Goal: Communication & Community: Ask a question

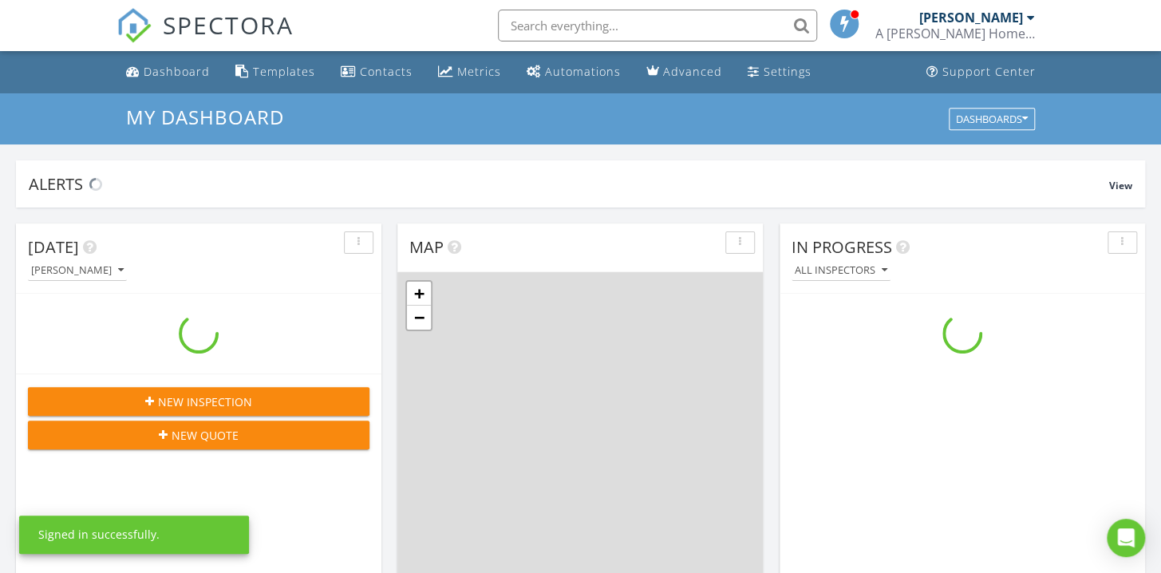
scroll to position [1477, 1186]
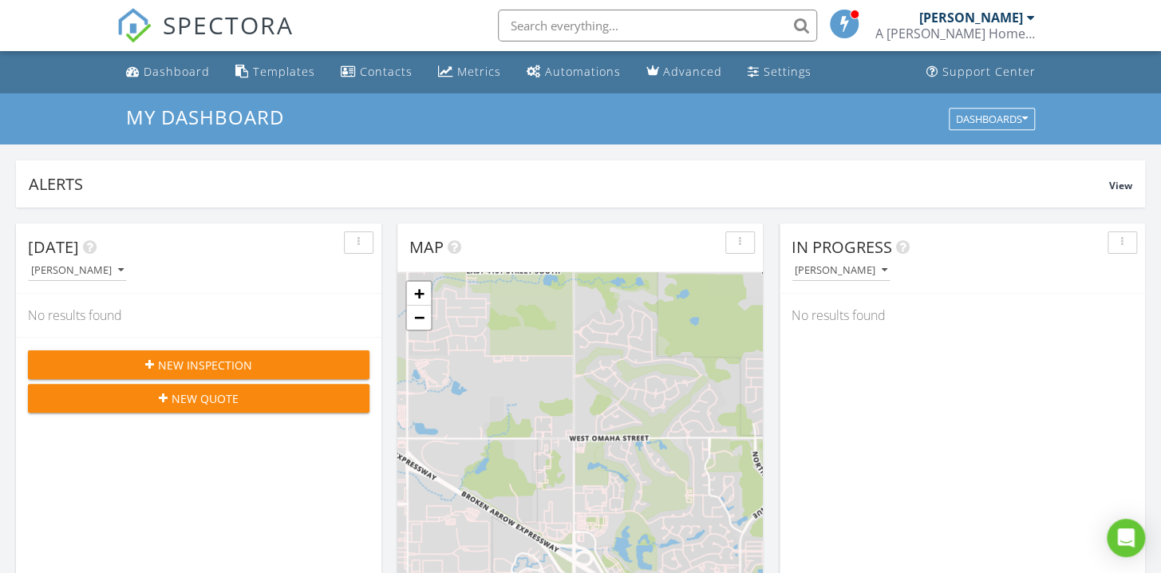
click at [992, 261] on div "[PERSON_NAME]" at bounding box center [969, 270] width 354 height 22
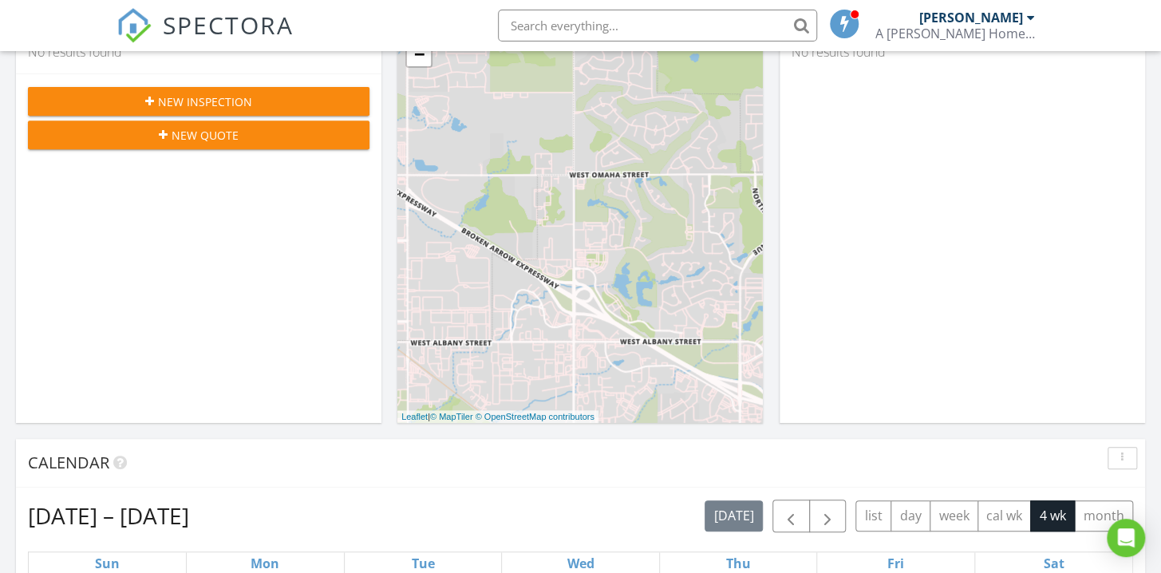
scroll to position [230, 0]
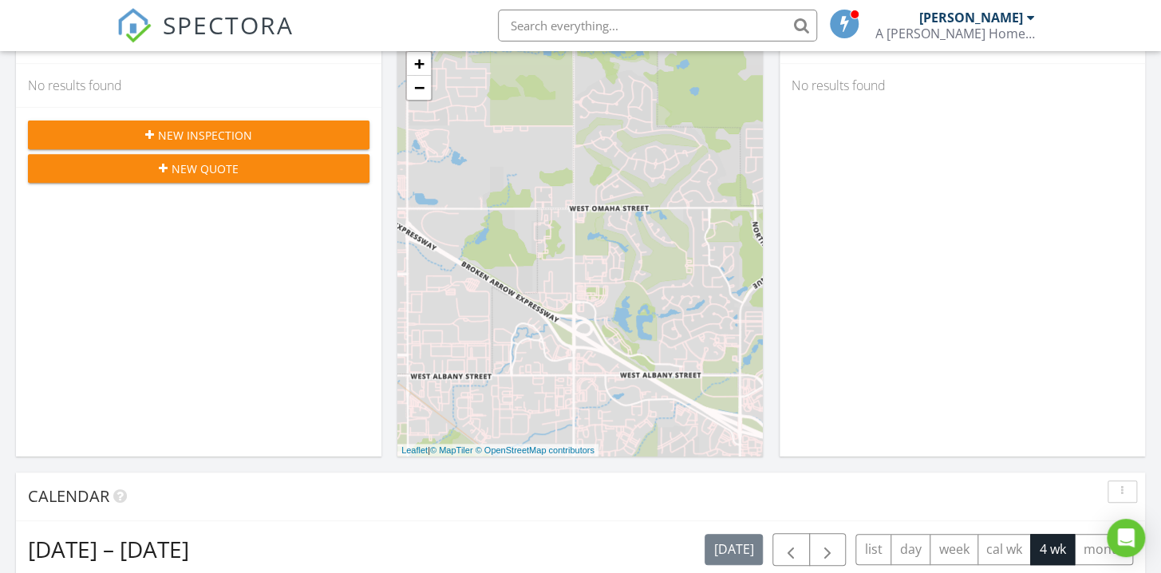
drag, startPoint x: 1133, startPoint y: 536, endPoint x: 1128, endPoint y: 514, distance: 22.3
click at [1133, 534] on icon "Open Intercom Messenger" at bounding box center [1126, 537] width 17 height 19
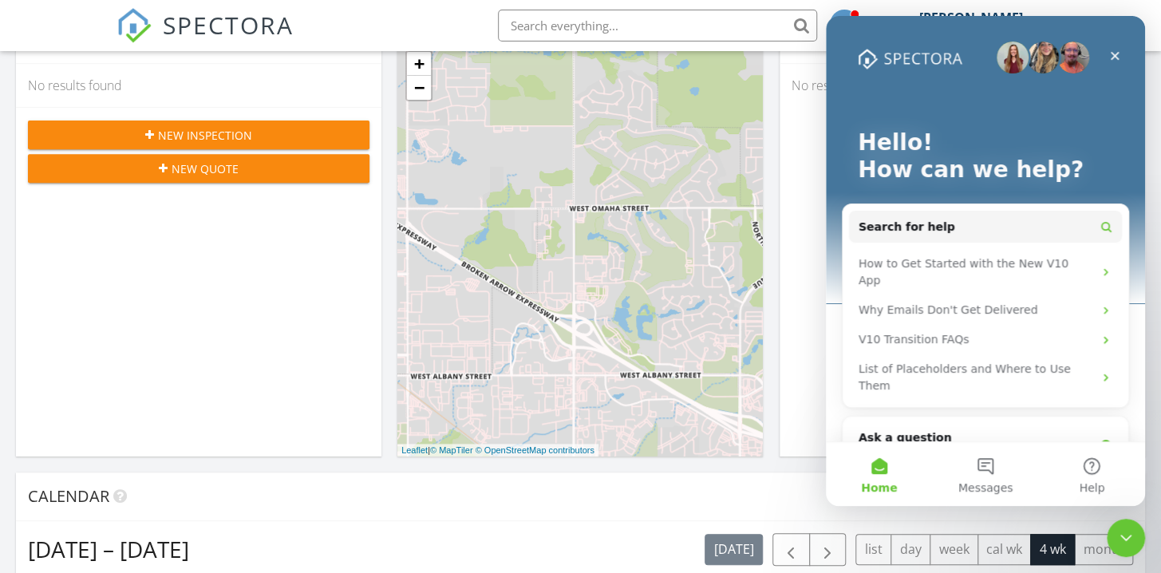
scroll to position [0, 0]
click at [899, 233] on span "Search for help" at bounding box center [907, 227] width 97 height 17
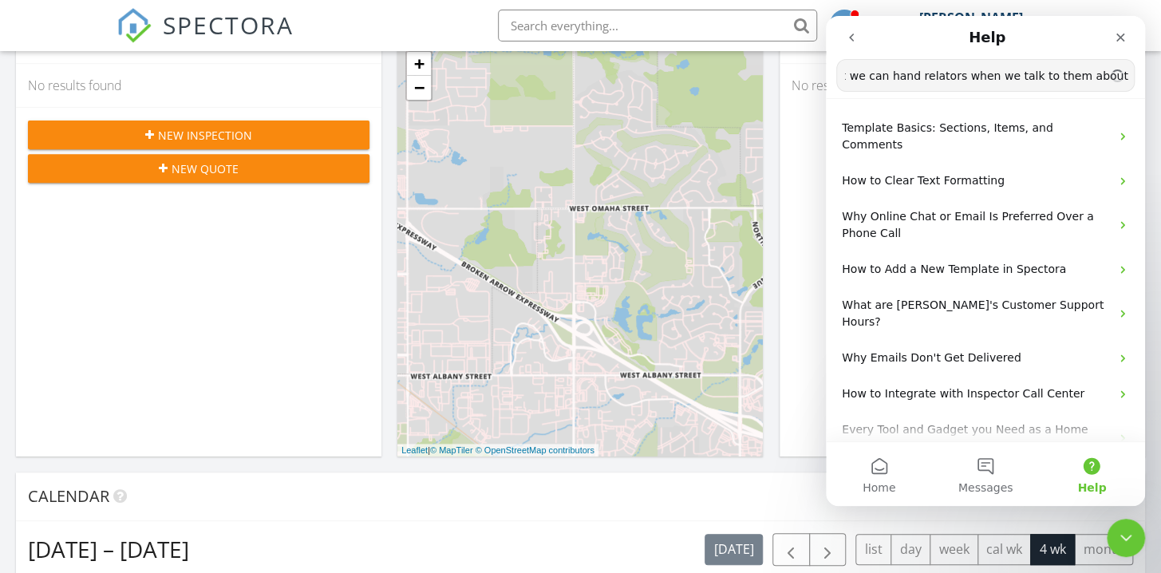
scroll to position [0, 194]
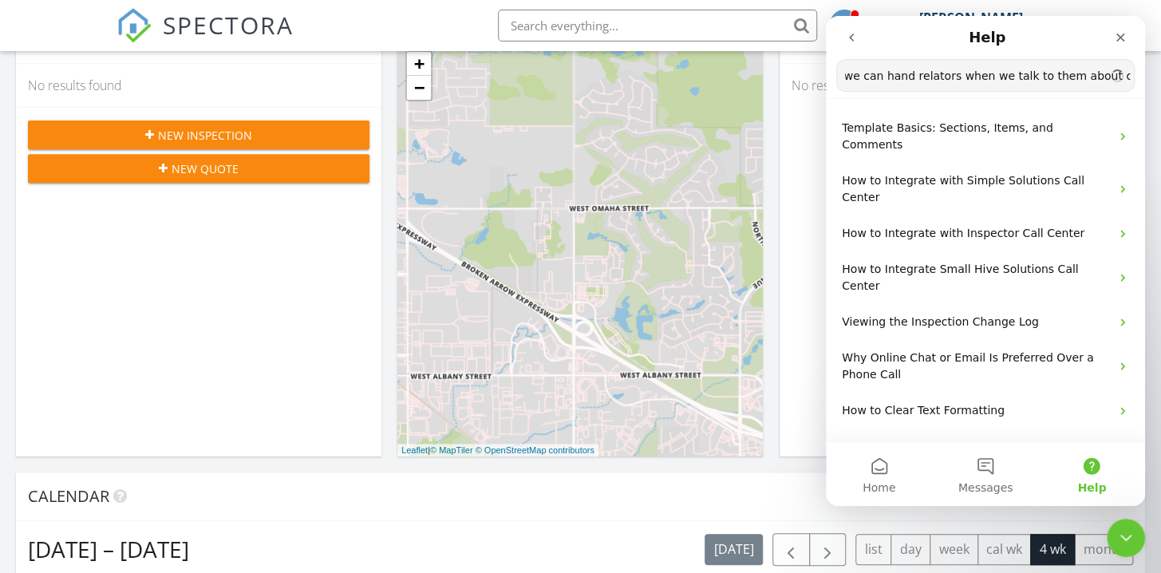
type input "do you have printed material that we can hand relators when we talk to them abo…"
drag, startPoint x: 1129, startPoint y: 76, endPoint x: 847, endPoint y: 81, distance: 282.6
click at [837, 83] on input "do you have printed material that we can hand relators when we talk to them abo…" at bounding box center [985, 75] width 297 height 31
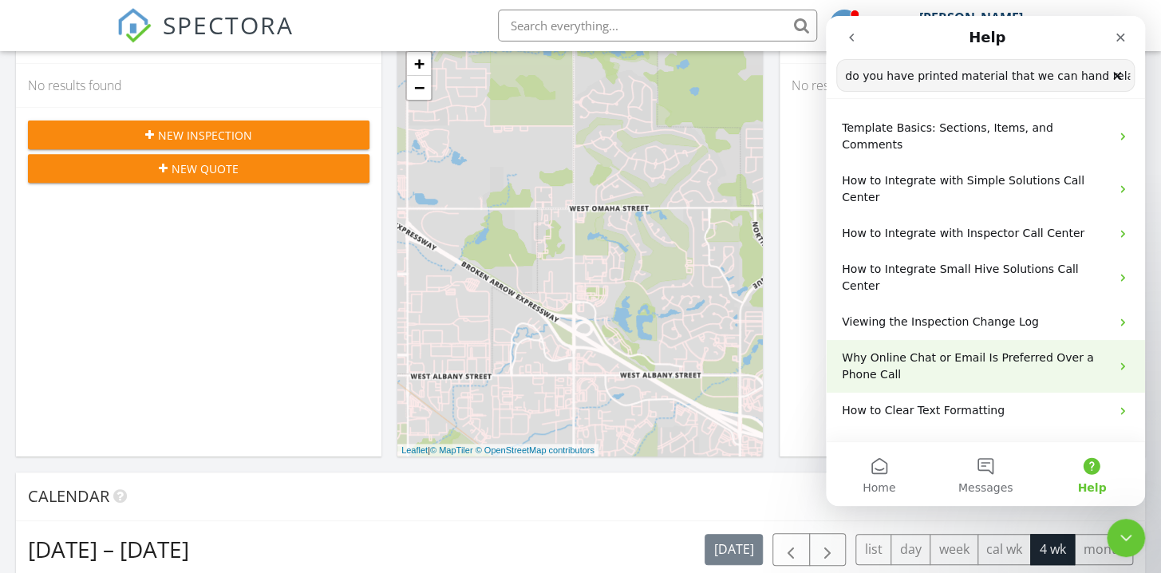
scroll to position [77, 0]
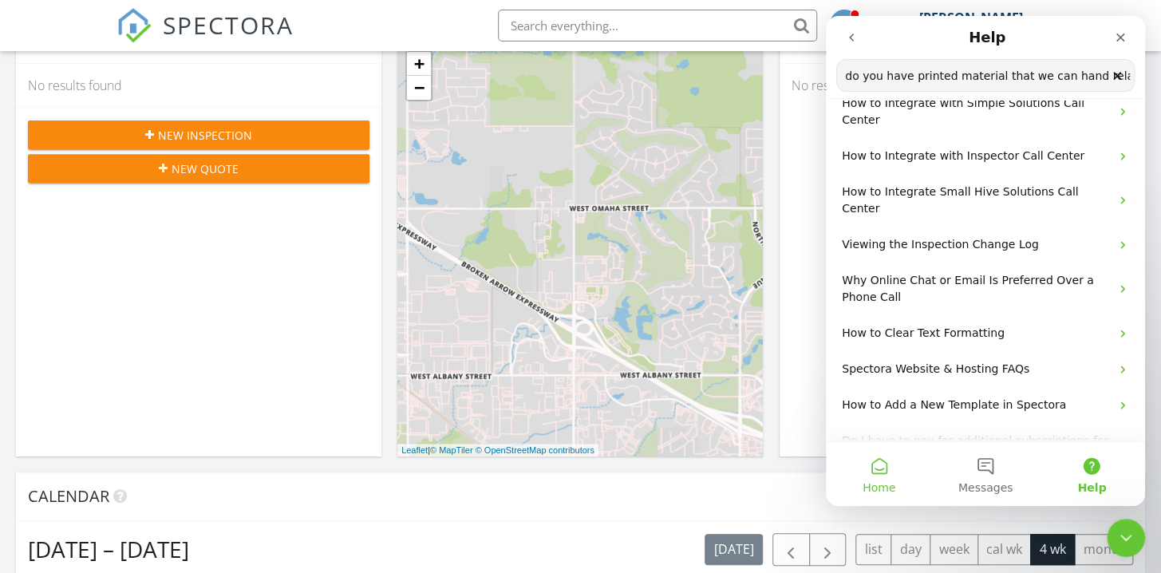
click at [879, 473] on button "Home" at bounding box center [879, 474] width 106 height 64
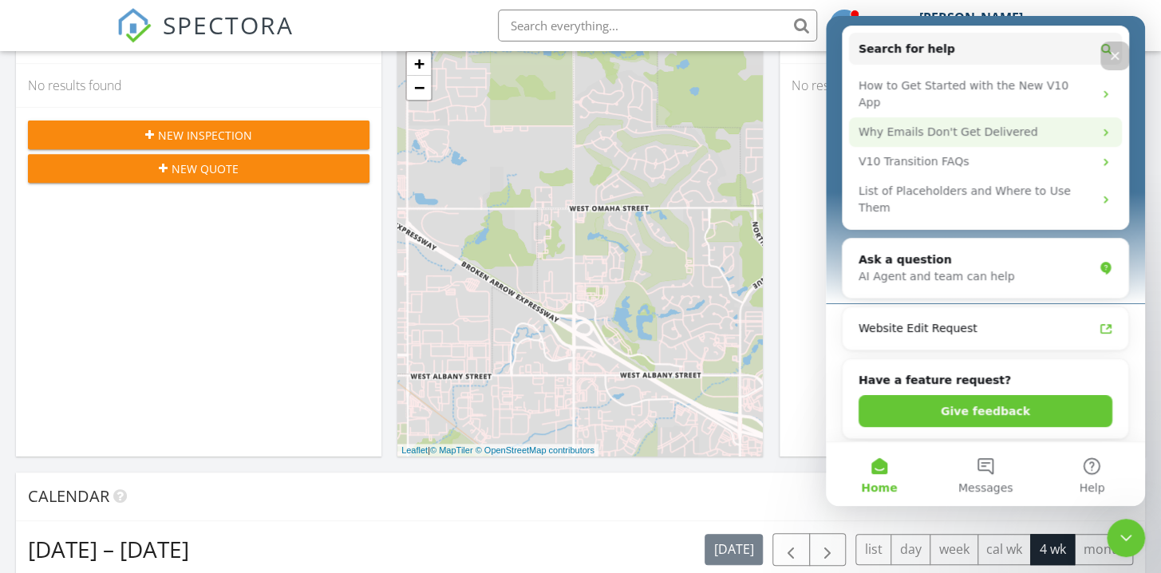
scroll to position [230, 0]
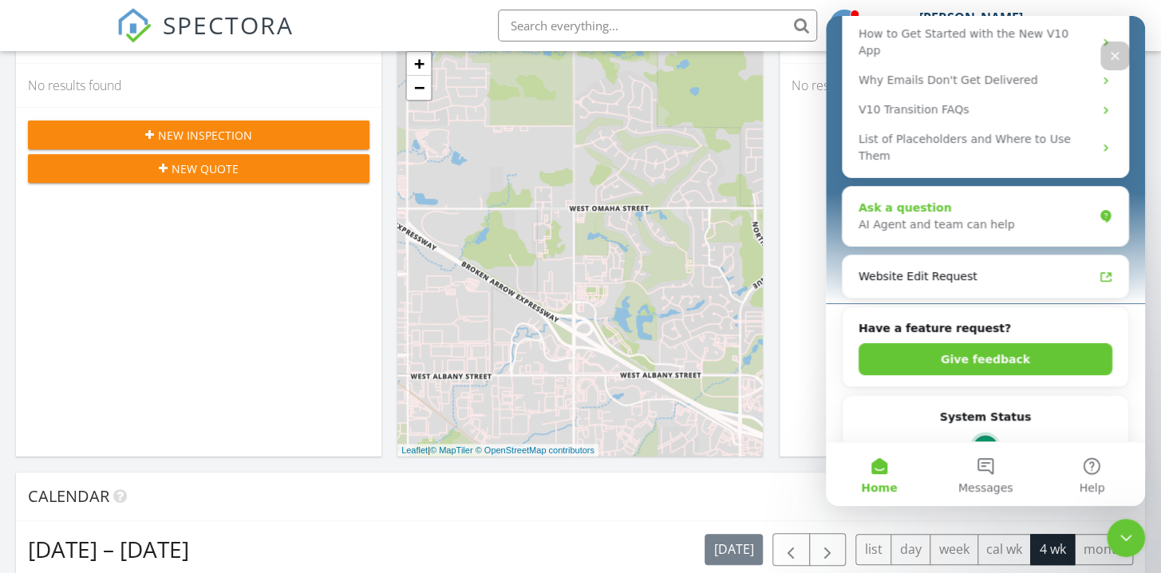
click at [954, 200] on div "Ask a question" at bounding box center [976, 208] width 235 height 17
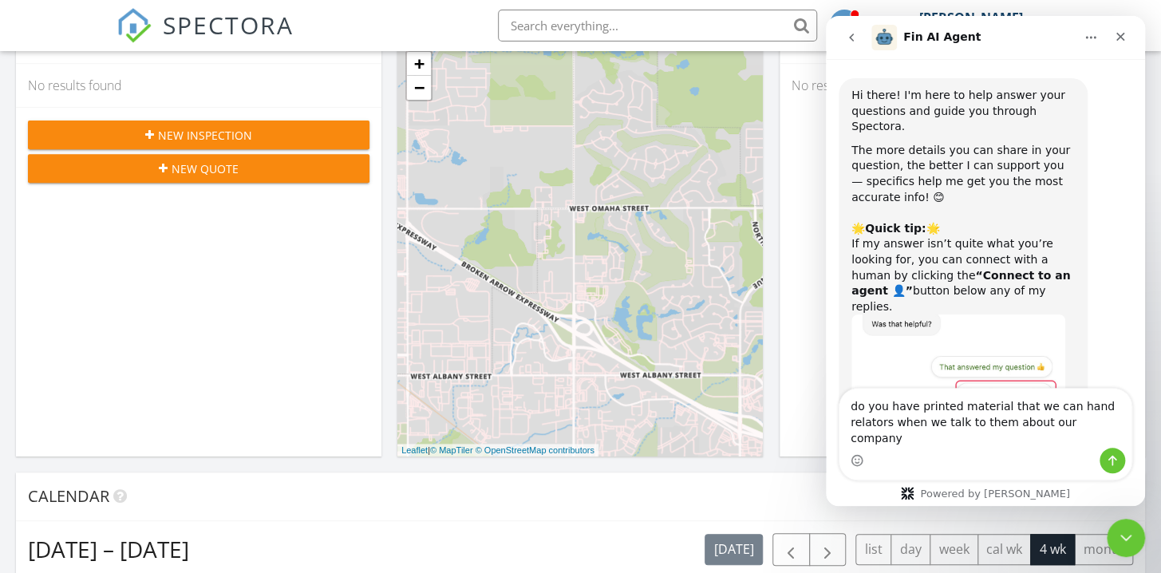
type textarea "do you have printed material that we can hand relators when we talk to them abo…"
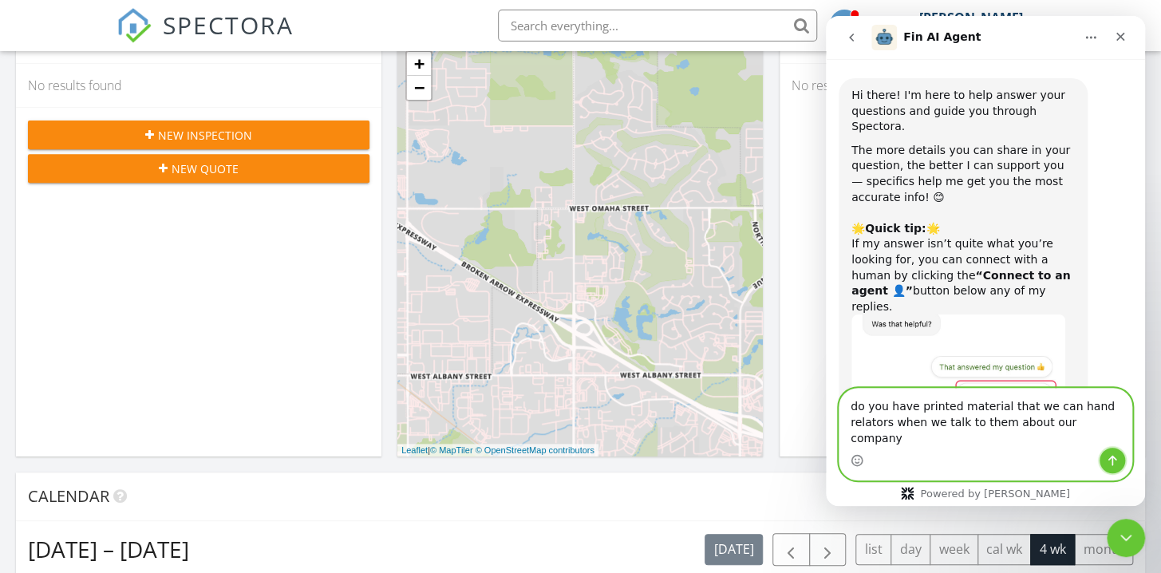
click at [1111, 465] on icon "Send a message…" at bounding box center [1112, 460] width 13 height 13
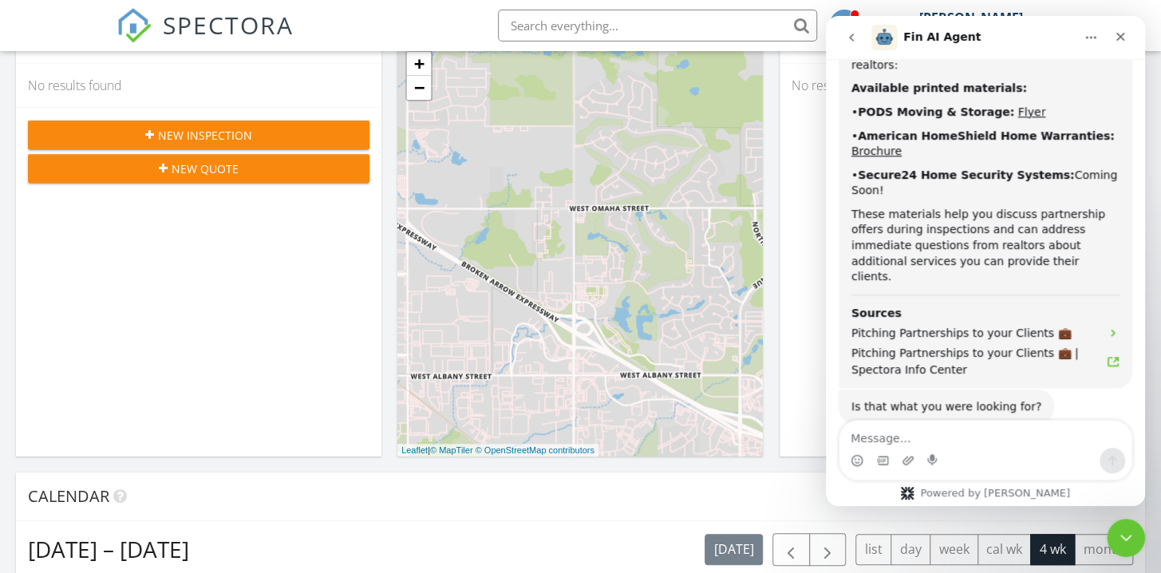
scroll to position [575, 0]
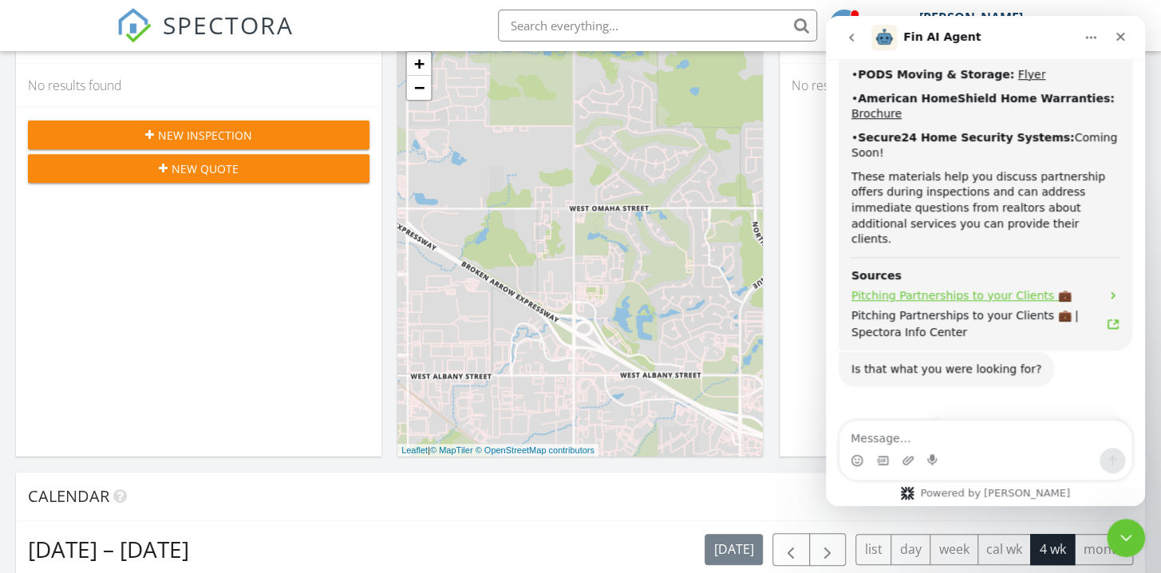
click at [909, 287] on span "Pitching Partnerships to your Clients 💼" at bounding box center [961, 295] width 219 height 17
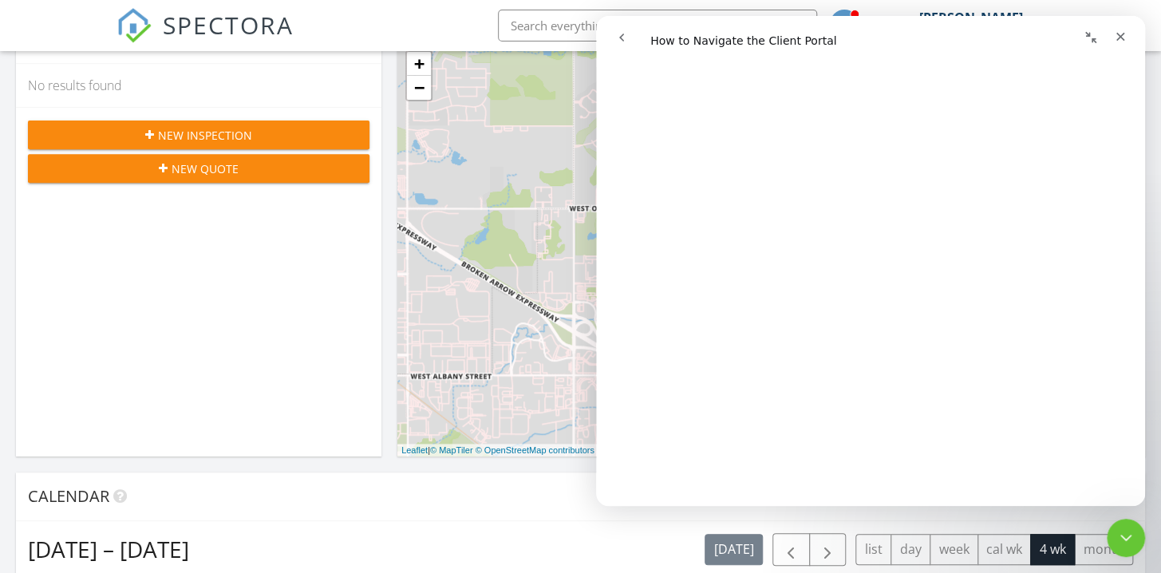
scroll to position [1291, 0]
click at [615, 44] on button "go back" at bounding box center [622, 37] width 30 height 30
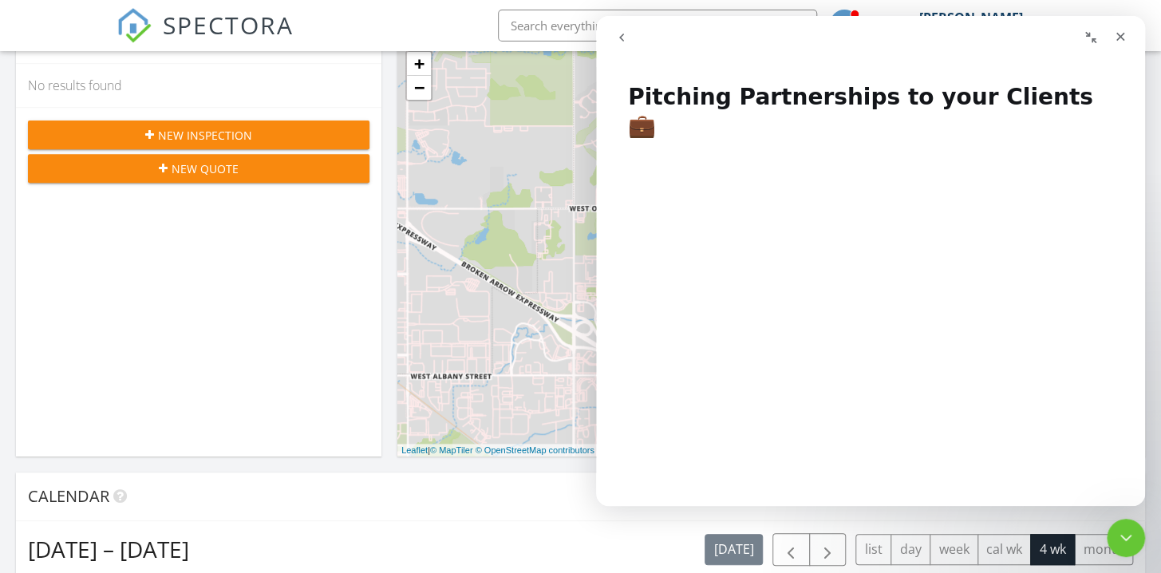
click at [621, 42] on icon "go back" at bounding box center [621, 37] width 13 height 13
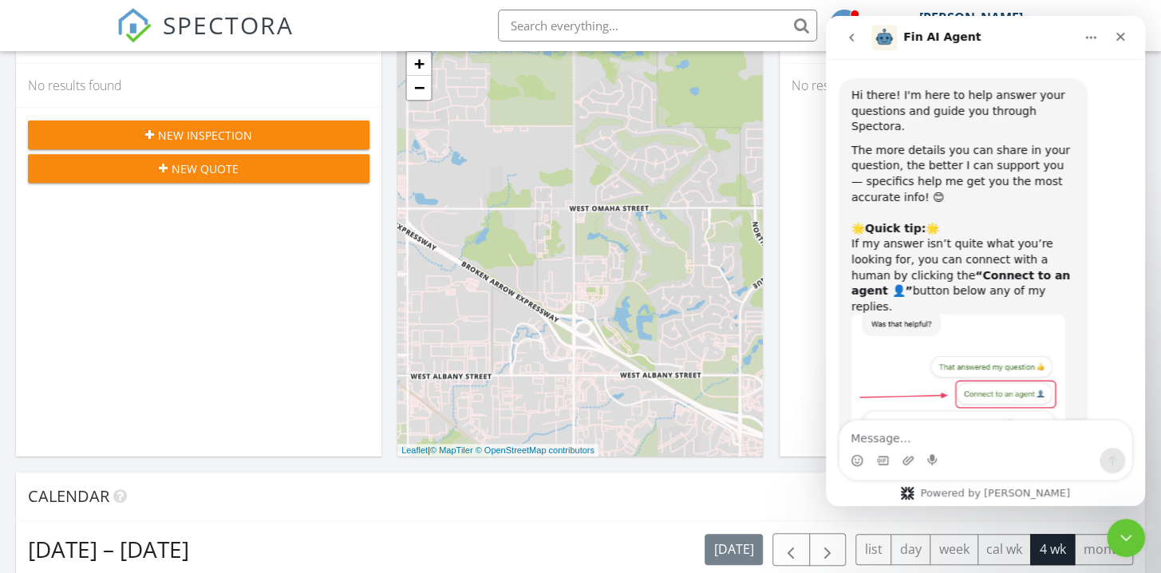
scroll to position [575, 0]
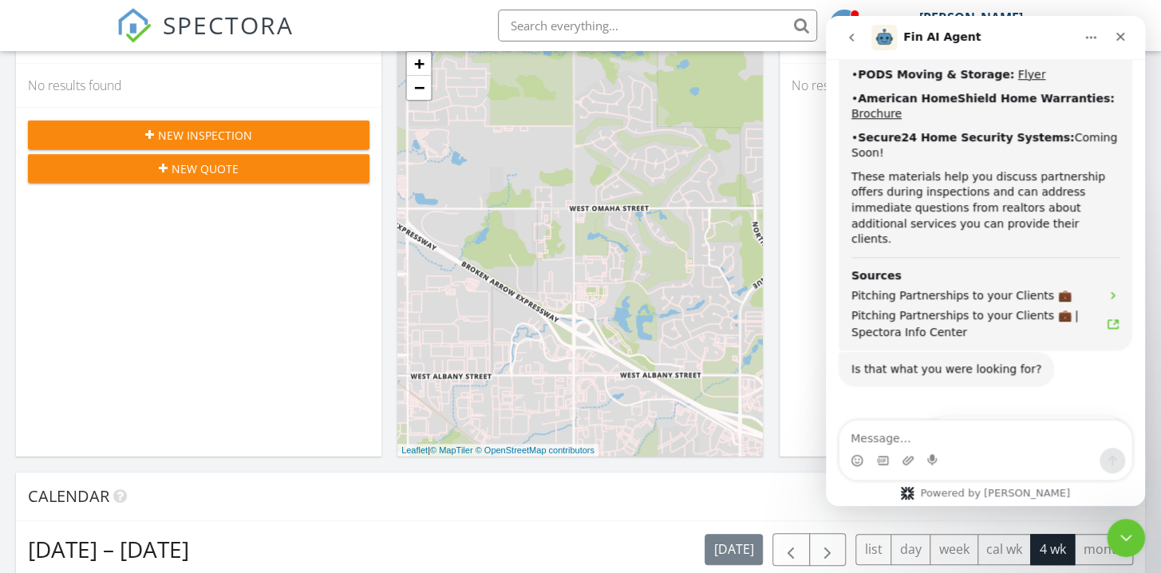
click at [1014, 456] on button "Connect to an agent 👤" at bounding box center [1047, 472] width 156 height 32
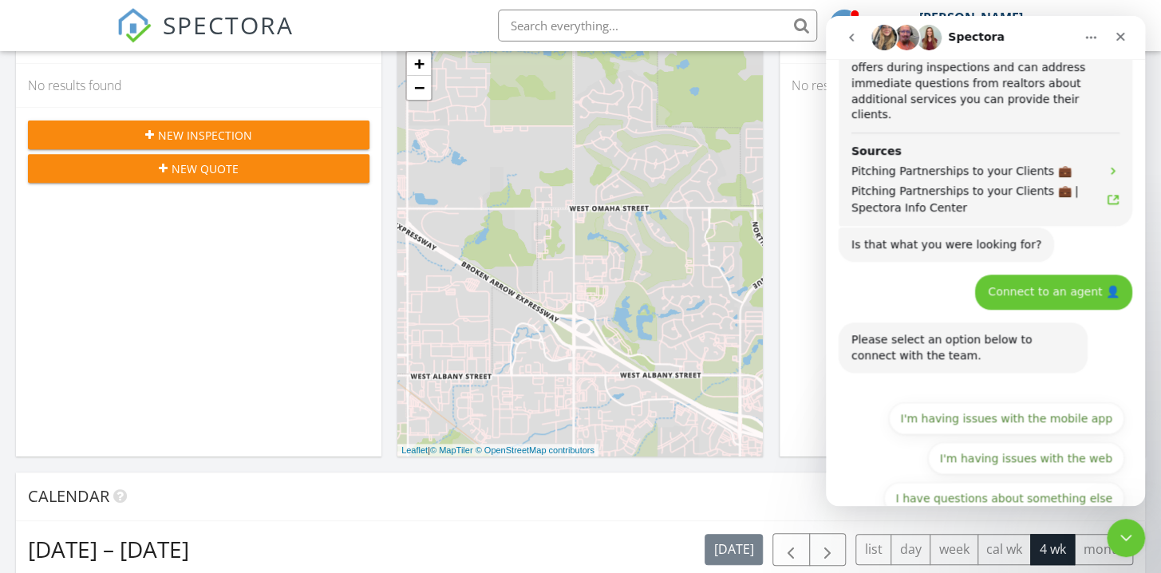
scroll to position [700, 0]
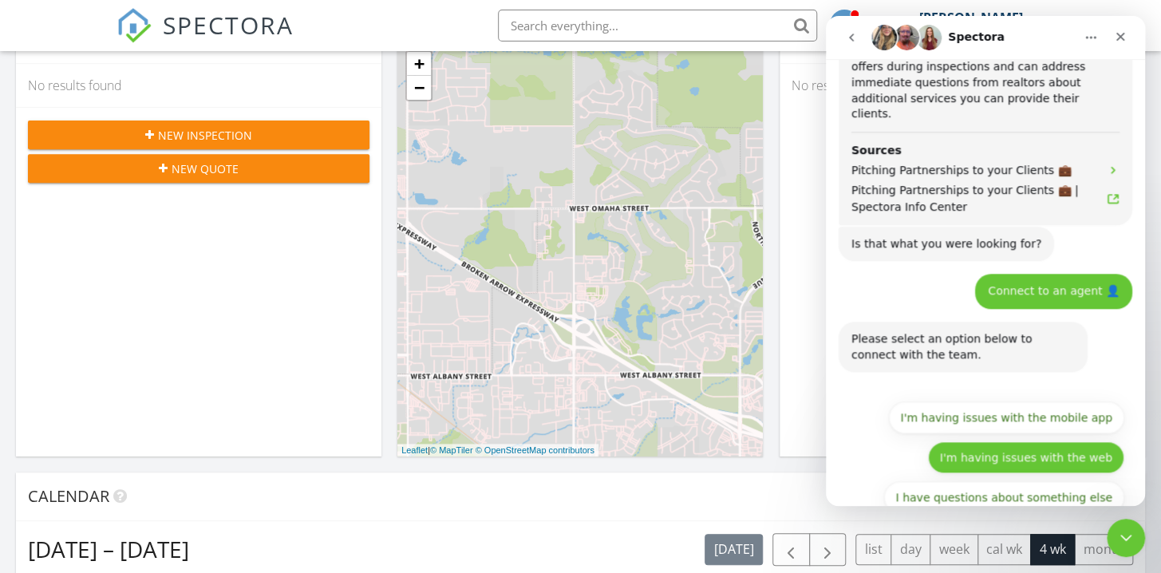
drag, startPoint x: 964, startPoint y: 420, endPoint x: 959, endPoint y: 413, distance: 8.5
click at [963, 481] on button "I have questions about something else" at bounding box center [1004, 497] width 240 height 32
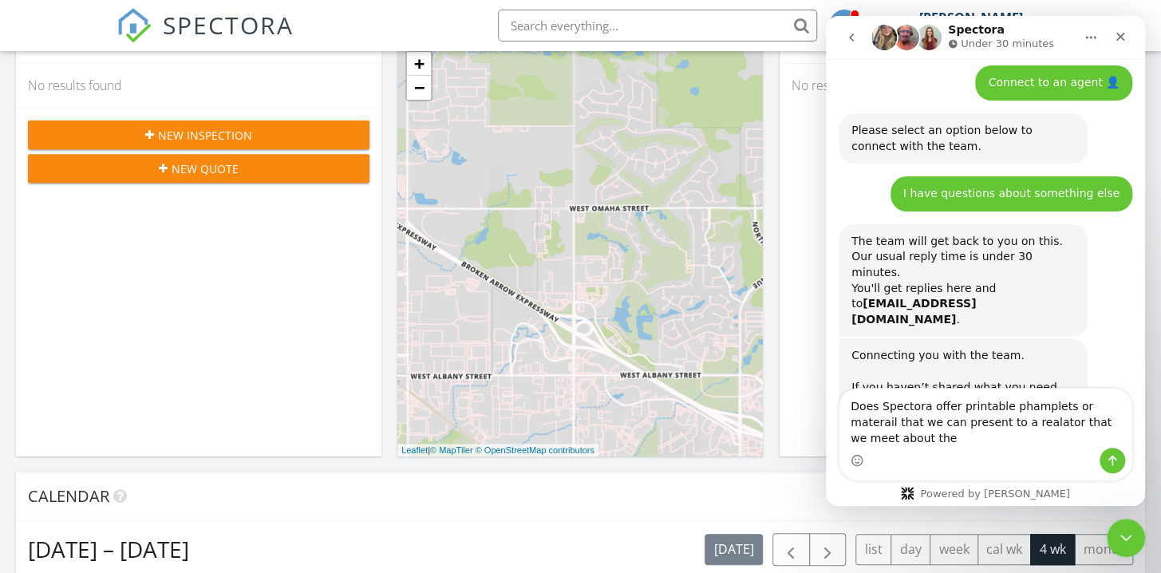
scroll to position [924, 0]
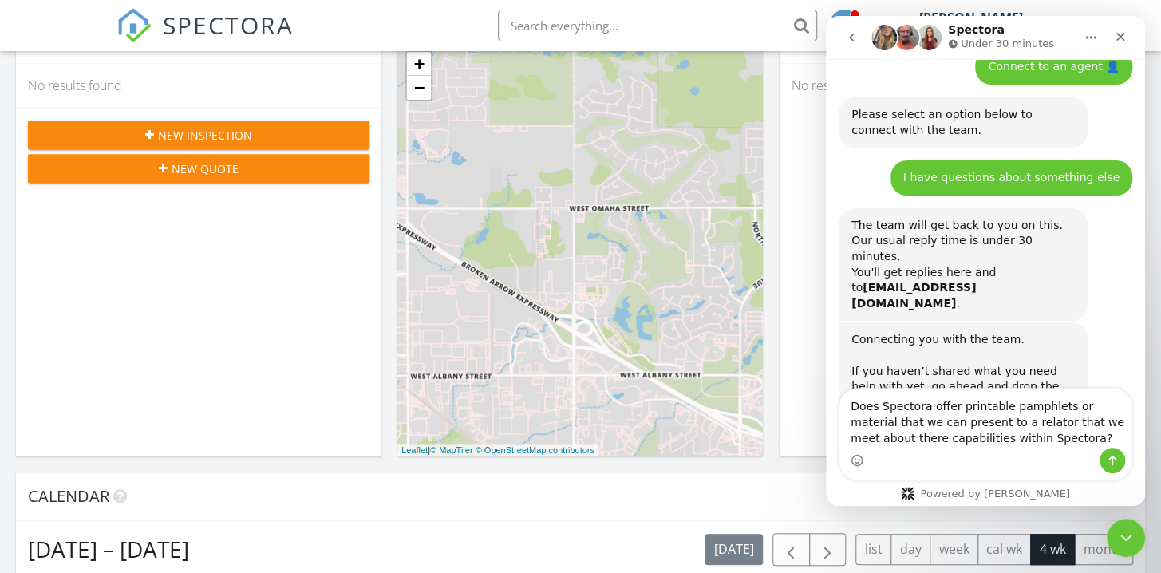
drag, startPoint x: 855, startPoint y: 438, endPoint x: 868, endPoint y: 441, distance: 13.2
type textarea "Does Spectora offer printable pamphlets or material that we can present to a re…"
click at [1109, 464] on icon "Send a message…" at bounding box center [1112, 460] width 13 height 13
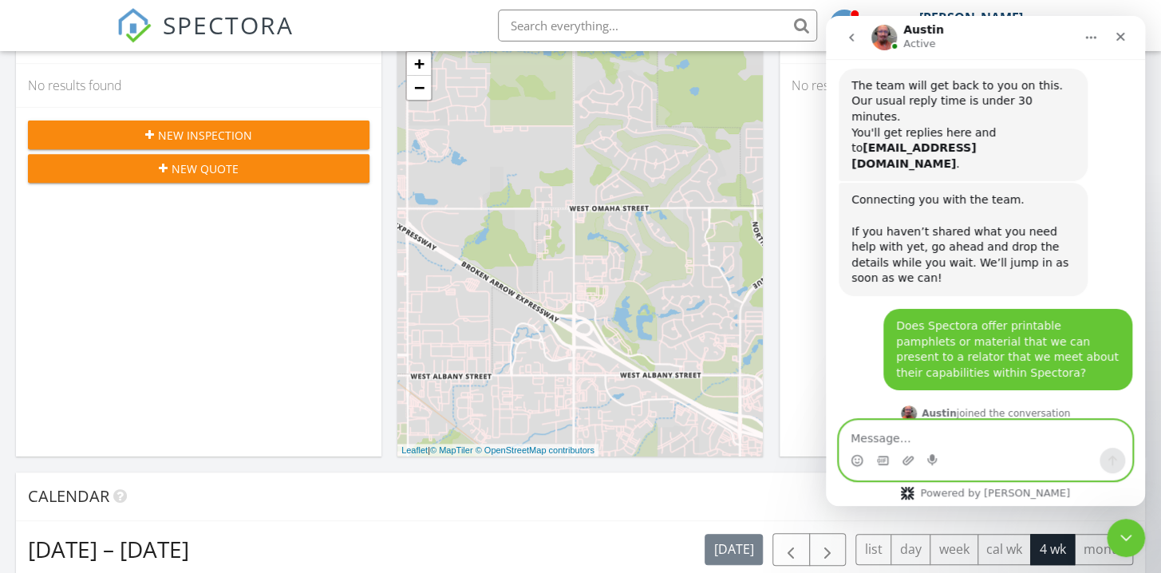
scroll to position [1062, 0]
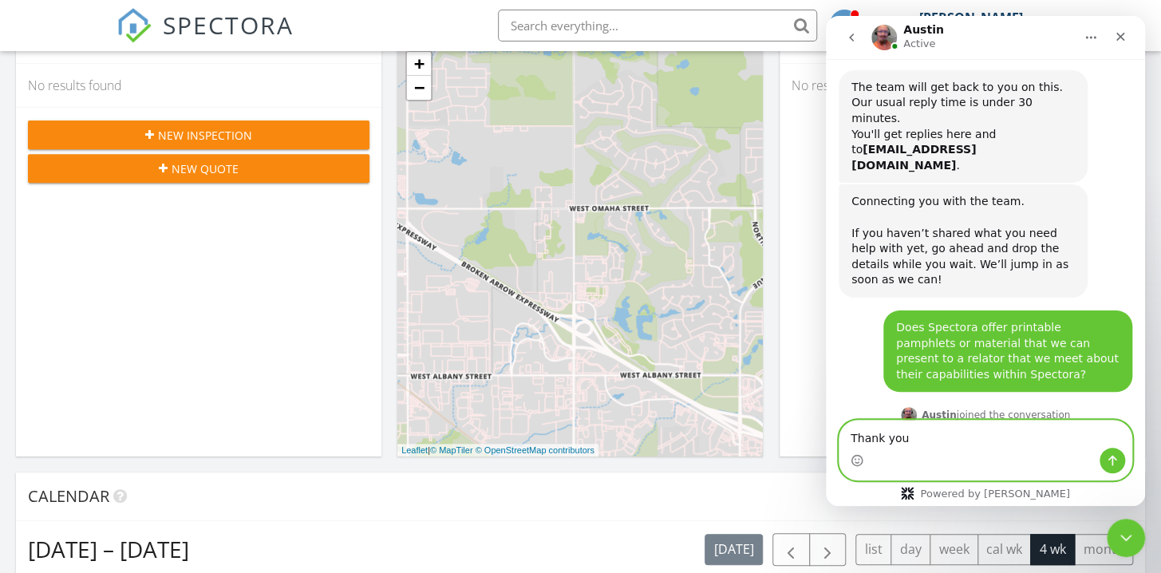
type textarea "Thank you!"
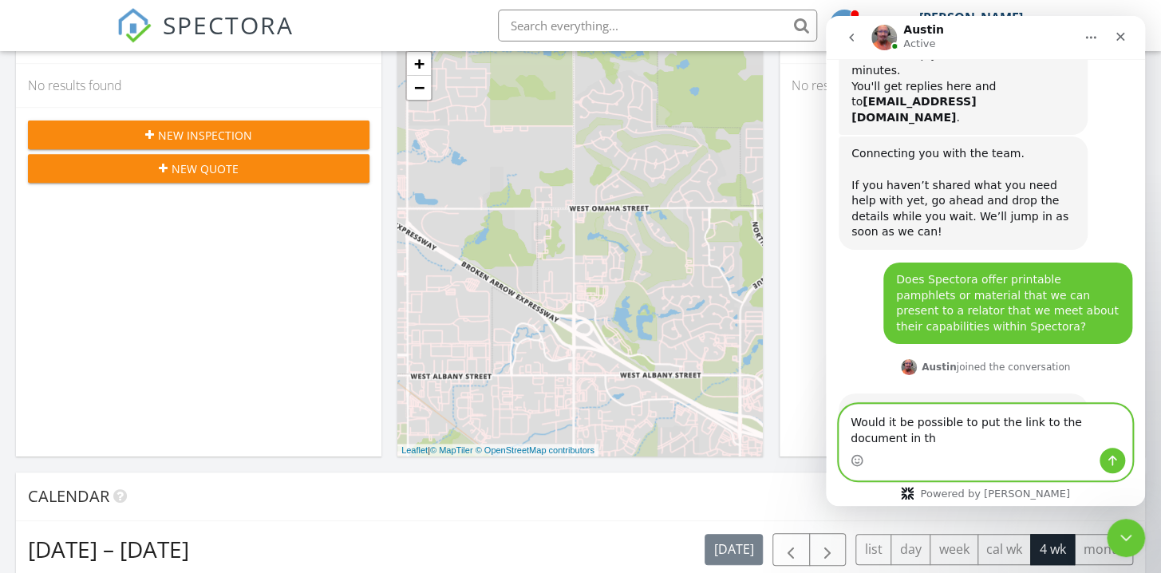
scroll to position [1126, 0]
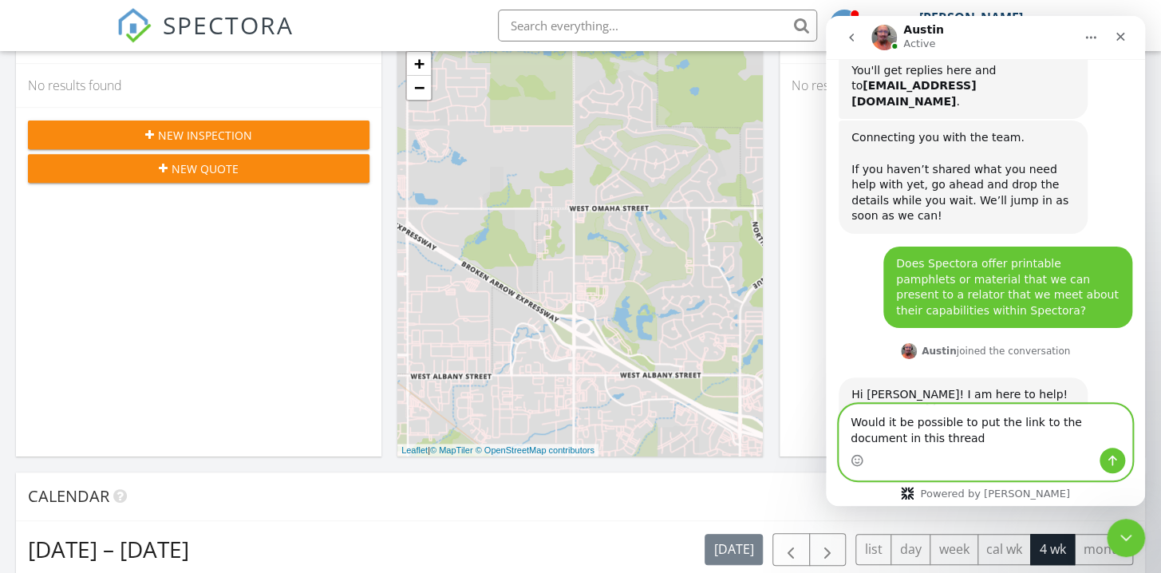
type textarea "Would it be possible to put the link to the document in this thread?"
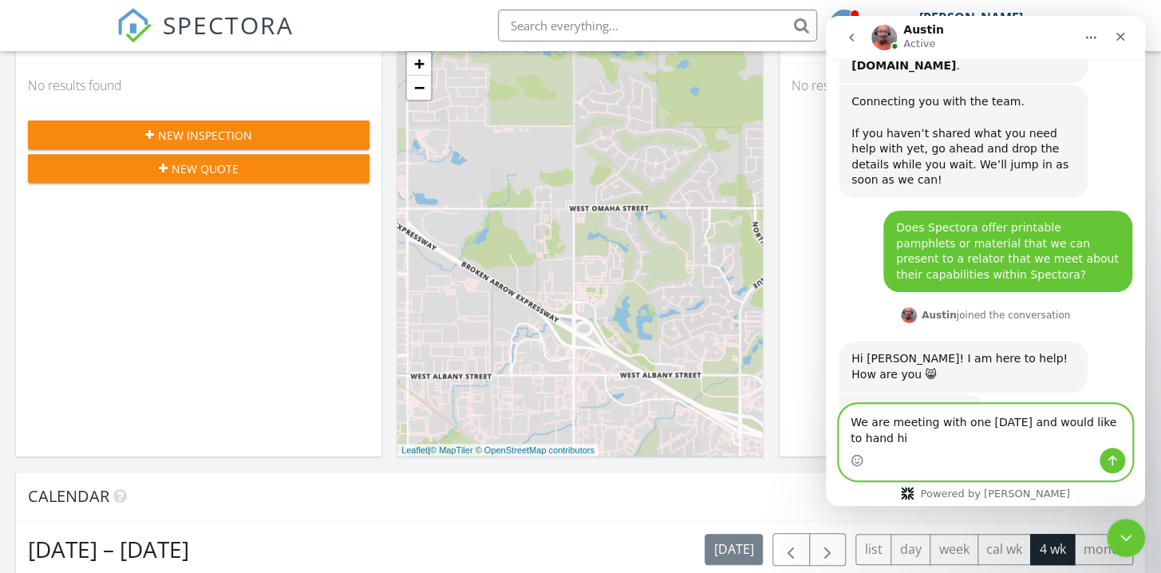
scroll to position [1178, 0]
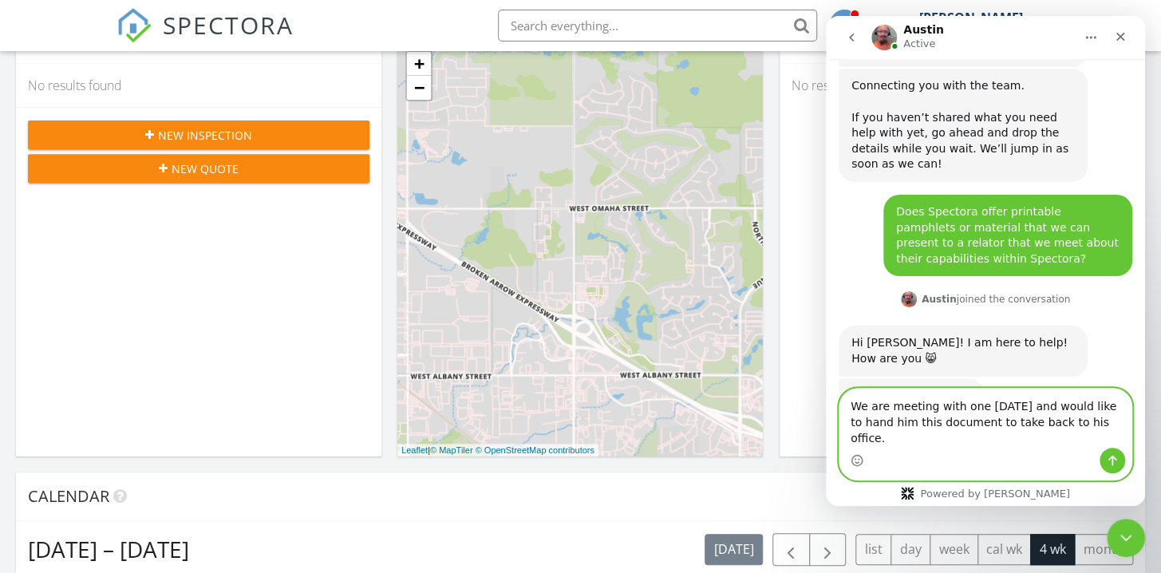
type textarea "We are meeting with one today and would like to hand him this document to take …"
click at [1111, 458] on icon "Send a message…" at bounding box center [1112, 460] width 13 height 13
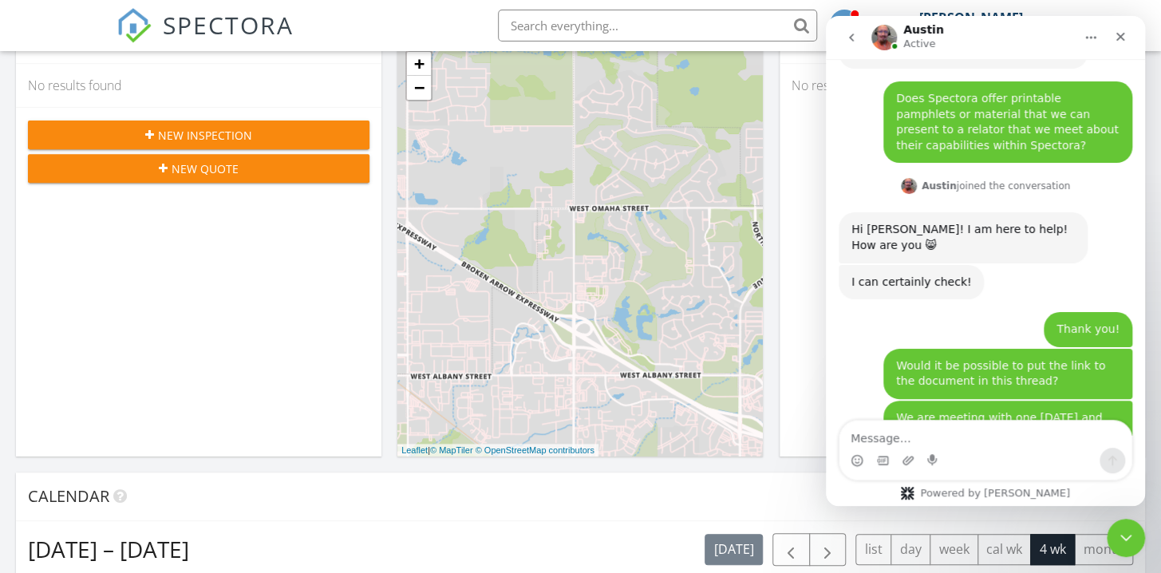
scroll to position [1309, 0]
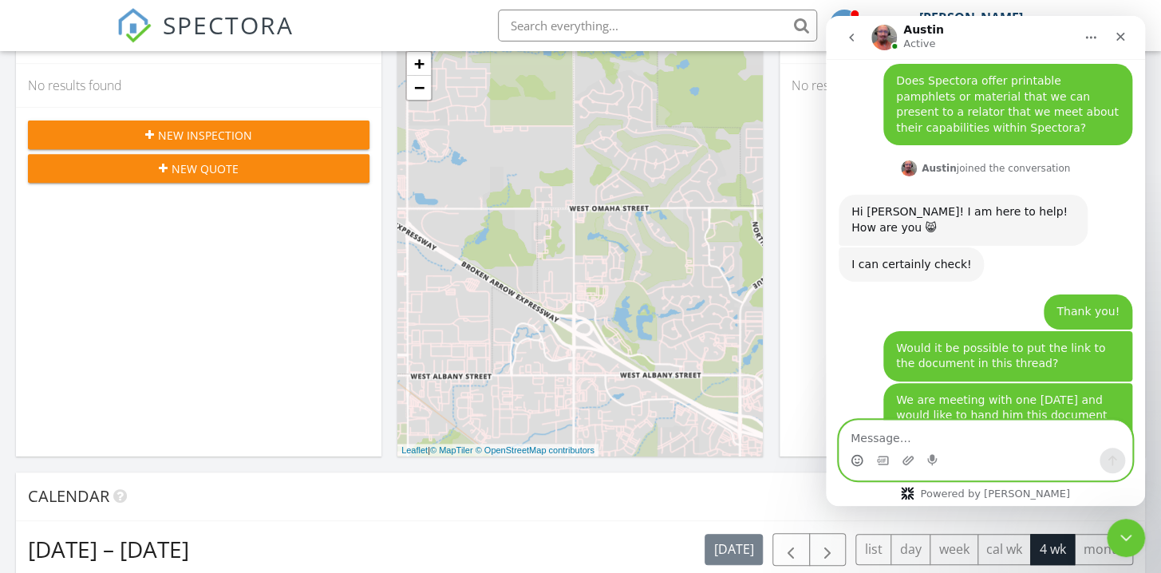
click at [858, 461] on icon "Emoji picker" at bounding box center [857, 460] width 13 height 13
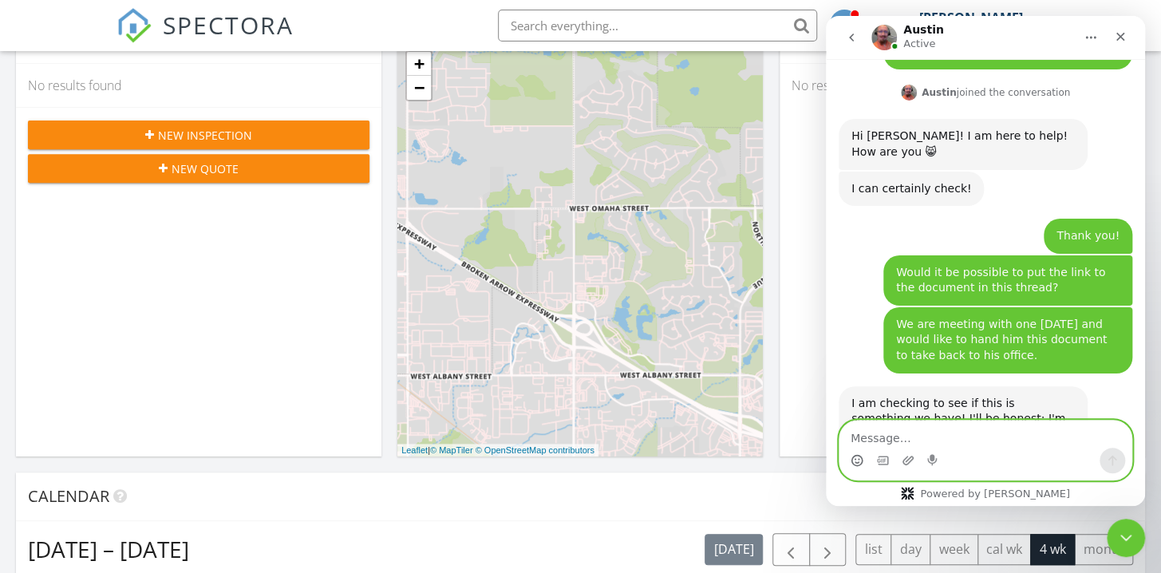
scroll to position [1426, 0]
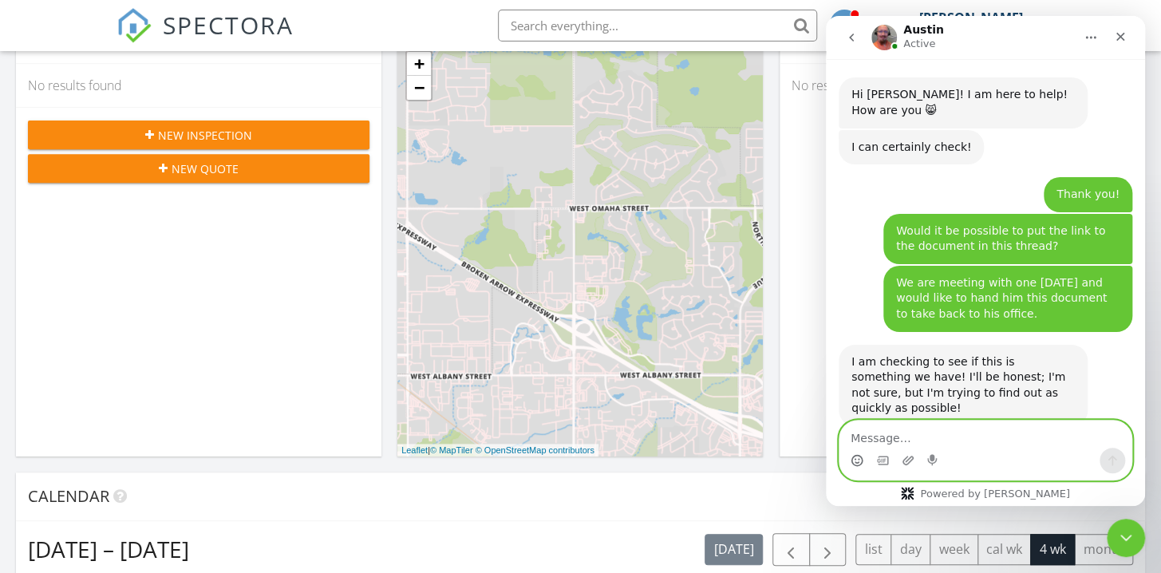
click at [869, 436] on textarea "Message…" at bounding box center [986, 434] width 292 height 27
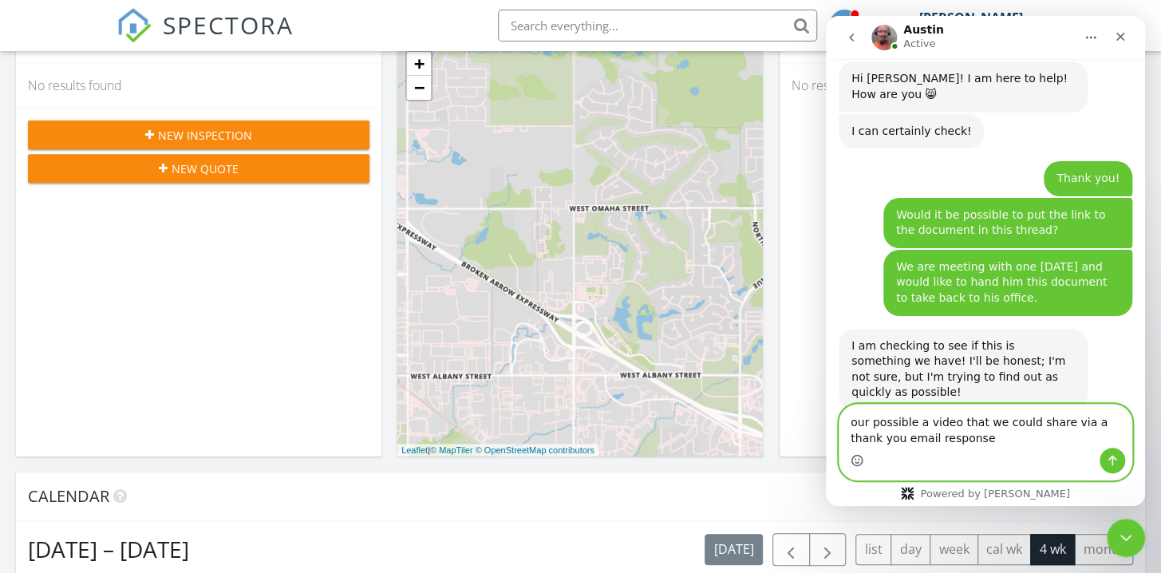
type textarea "our possible a video that we could share via a thank you email response?"
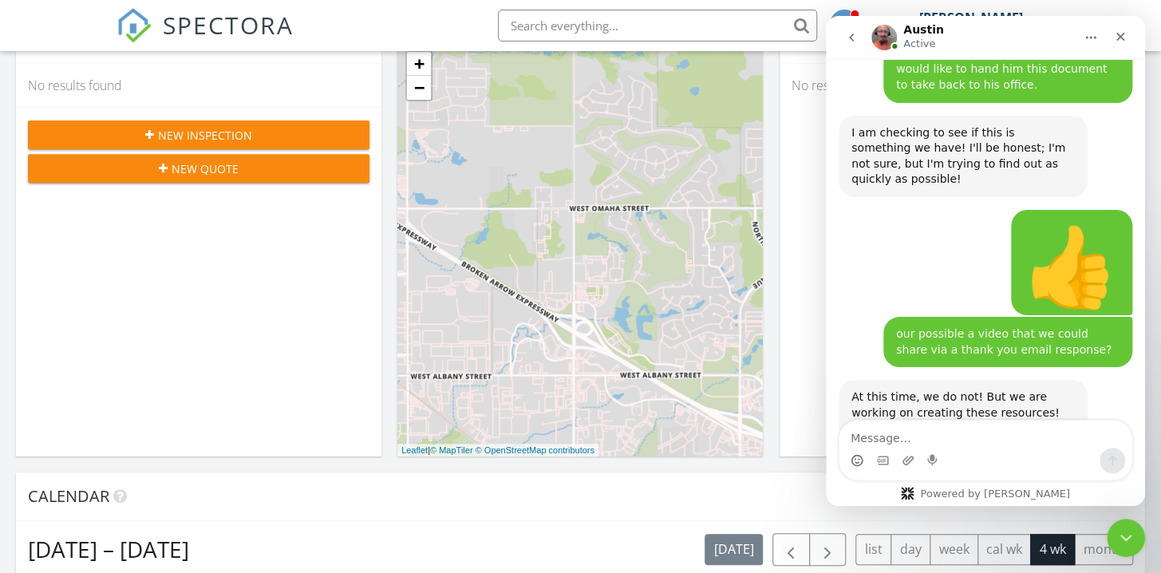
scroll to position [1672, 0]
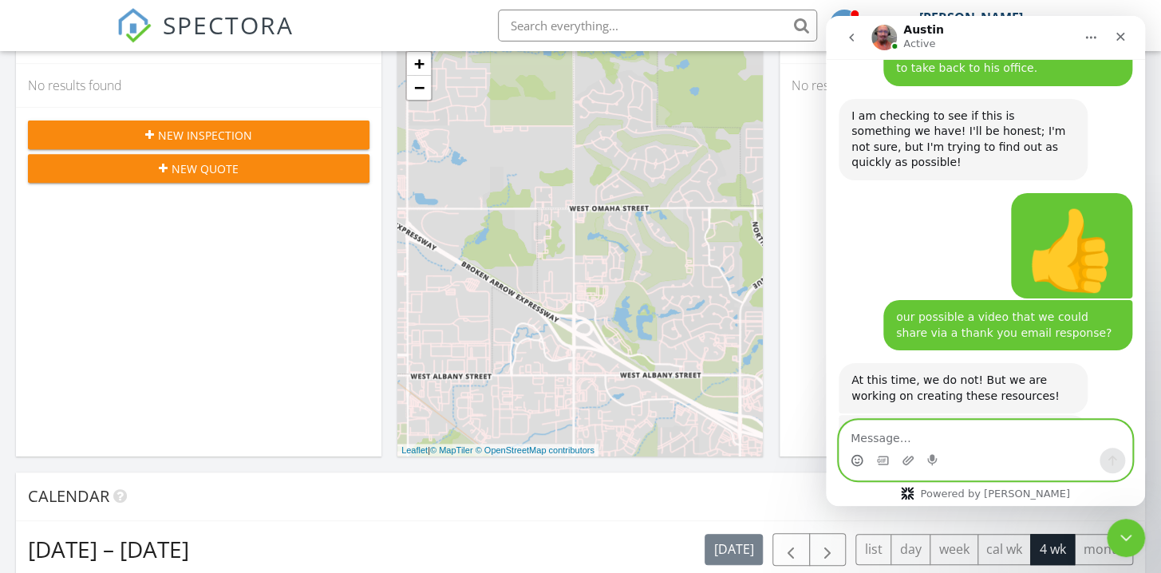
click at [876, 437] on textarea "Message…" at bounding box center [986, 434] width 292 height 27
type textarea "OK"
drag, startPoint x: 1113, startPoint y: 468, endPoint x: 1103, endPoint y: 448, distance: 22.5
click at [1113, 467] on button "Send a message…" at bounding box center [1113, 461] width 26 height 26
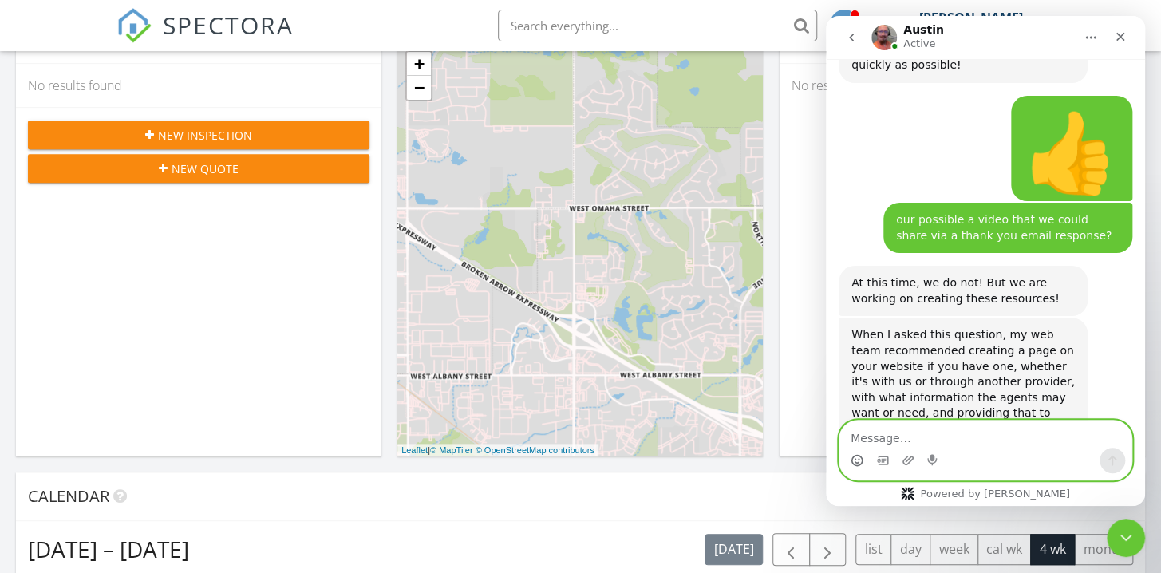
scroll to position [1781, 0]
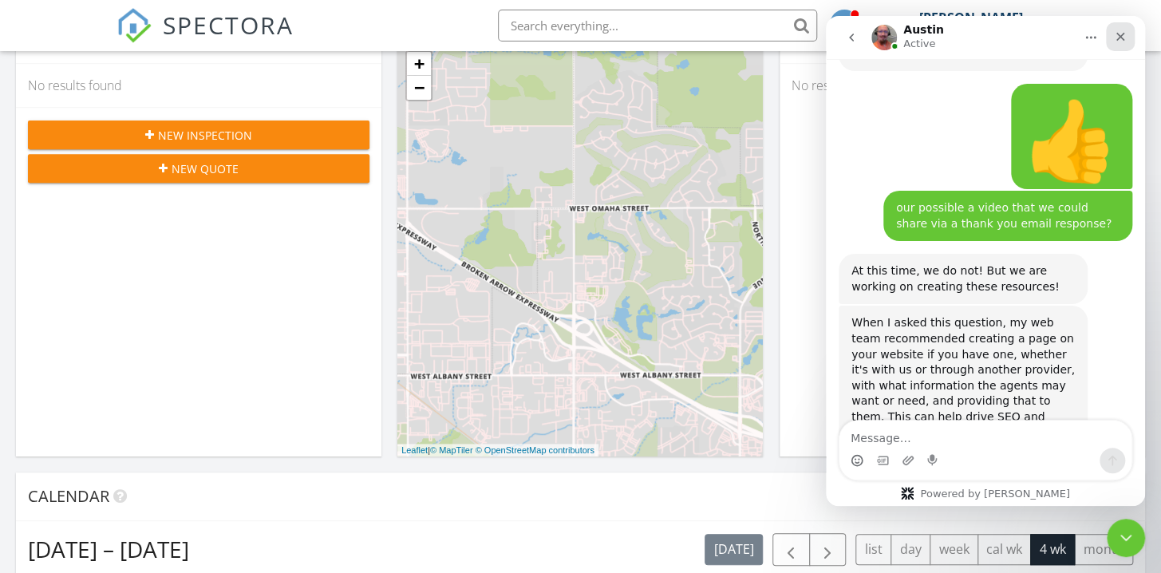
click at [1123, 42] on icon "Close" at bounding box center [1120, 36] width 13 height 13
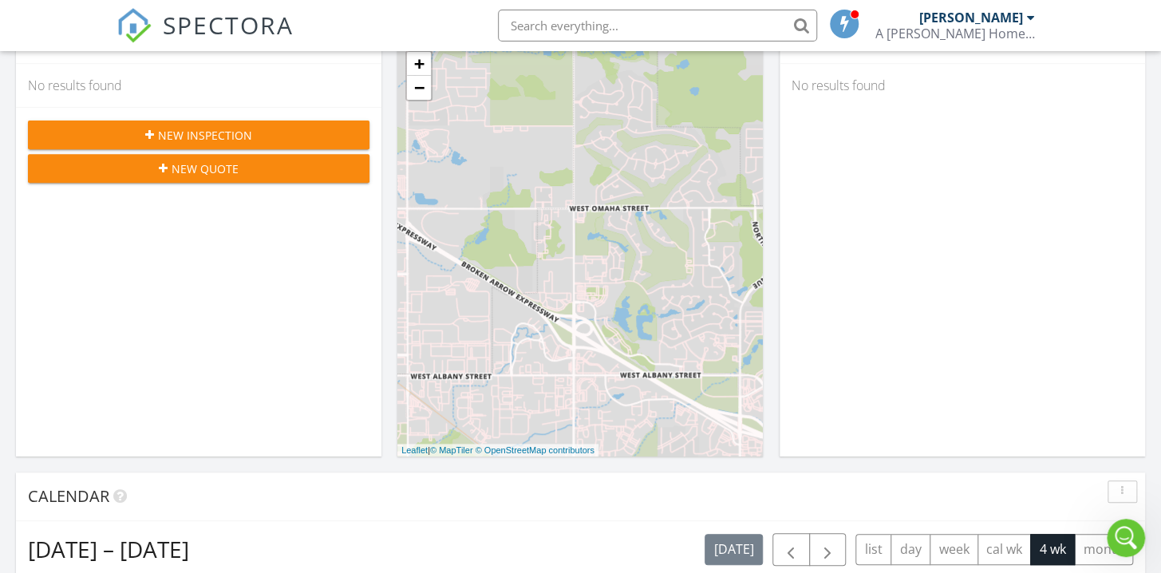
click at [846, 22] on span at bounding box center [845, 23] width 16 height 14
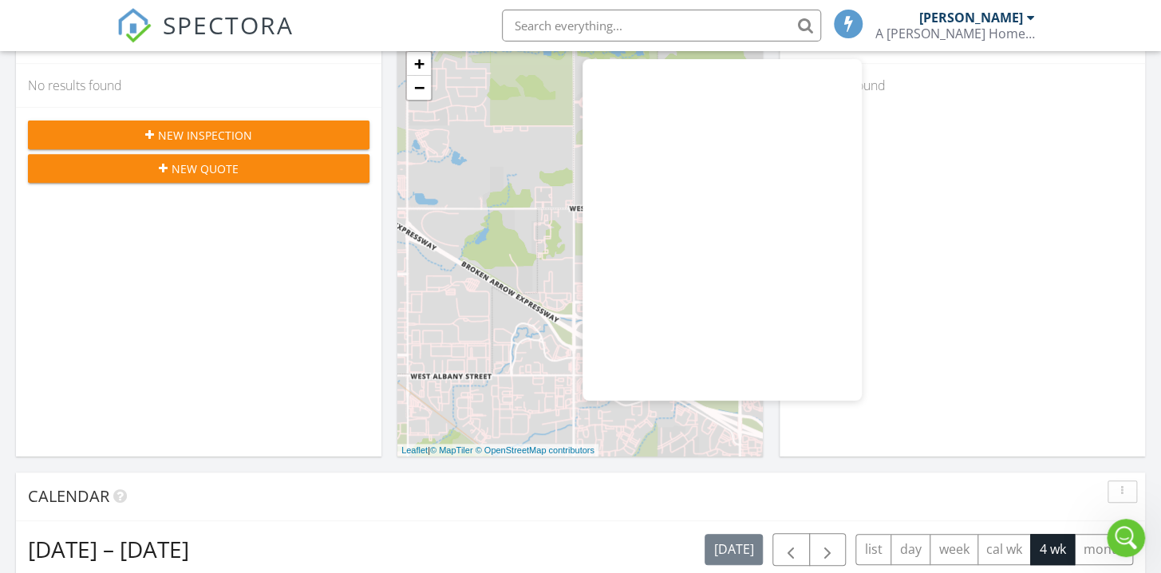
click at [941, 160] on div "In Progress Keith Ward No results found" at bounding box center [963, 225] width 366 height 463
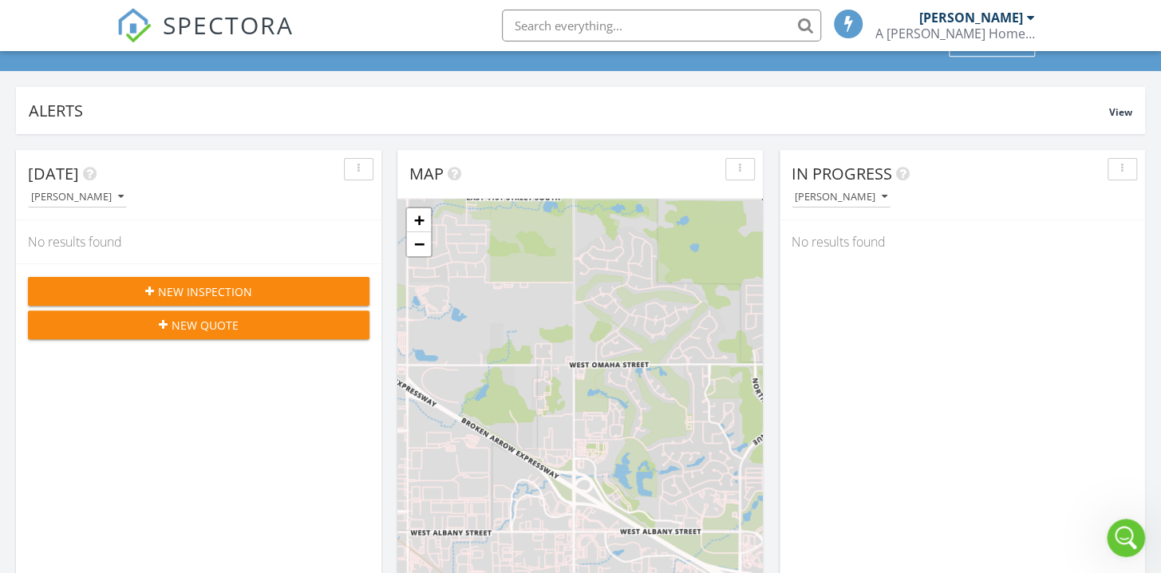
scroll to position [0, 0]
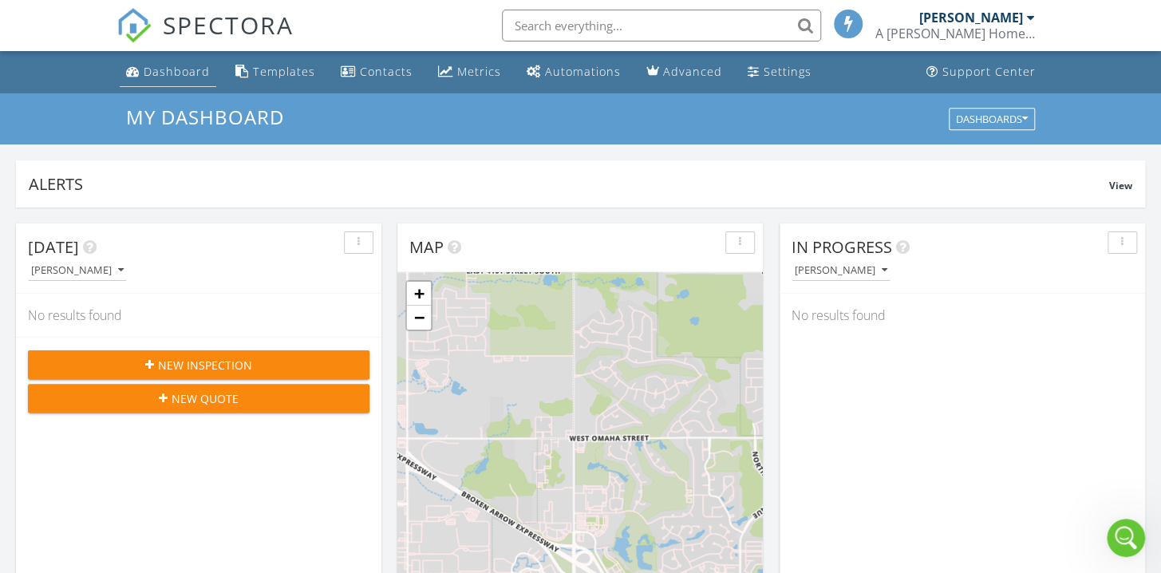
click at [136, 73] on div "Dashboard" at bounding box center [133, 71] width 14 height 13
click at [983, 22] on div "[PERSON_NAME]" at bounding box center [971, 18] width 104 height 16
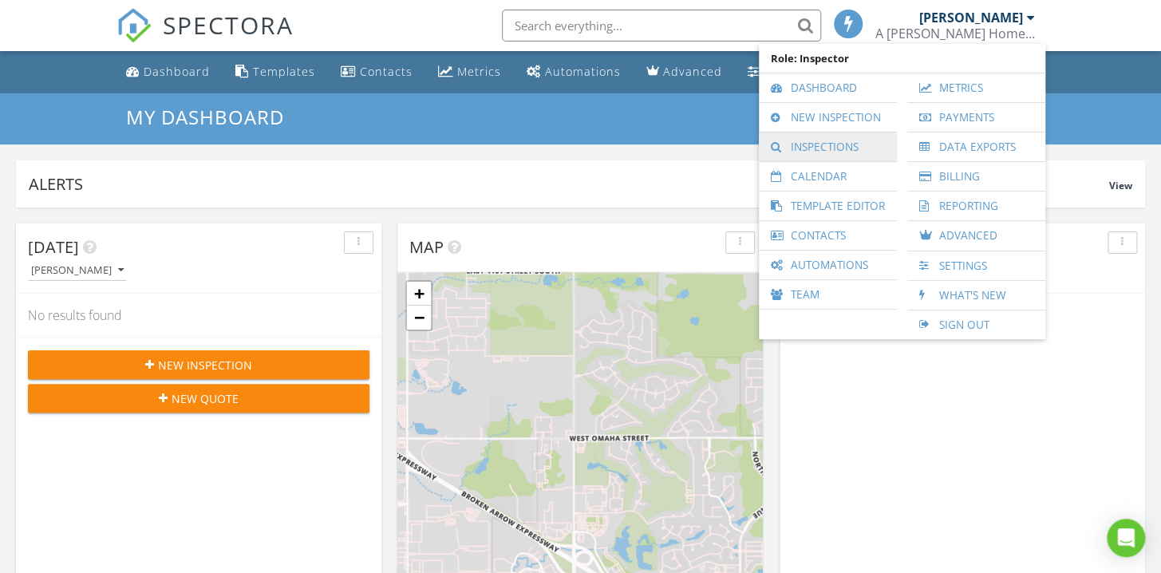
click at [822, 148] on link "Inspections" at bounding box center [828, 146] width 122 height 29
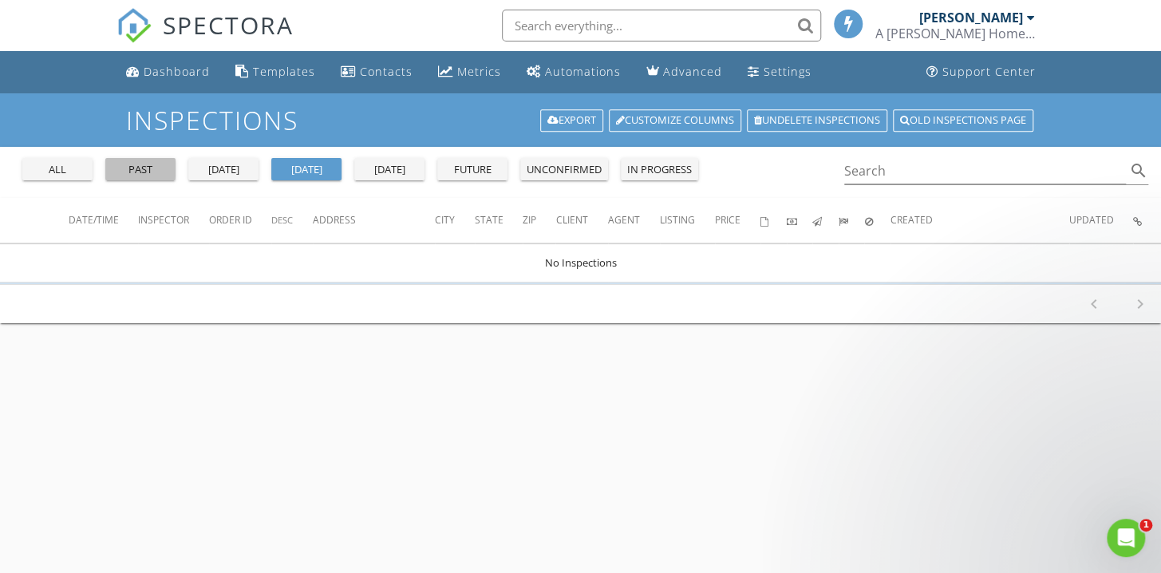
click at [129, 168] on div "past" at bounding box center [140, 170] width 57 height 16
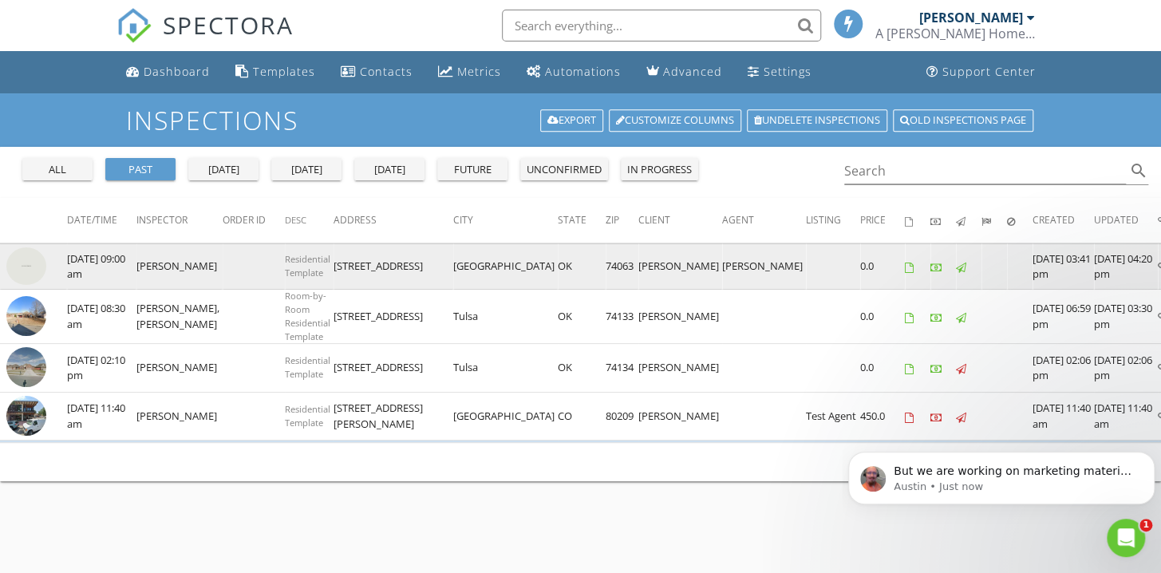
click at [639, 275] on td "Quincie Loomis" at bounding box center [681, 265] width 84 height 45
click at [56, 259] on td at bounding box center [33, 265] width 67 height 45
click at [1158, 265] on icon at bounding box center [1163, 268] width 10 height 10
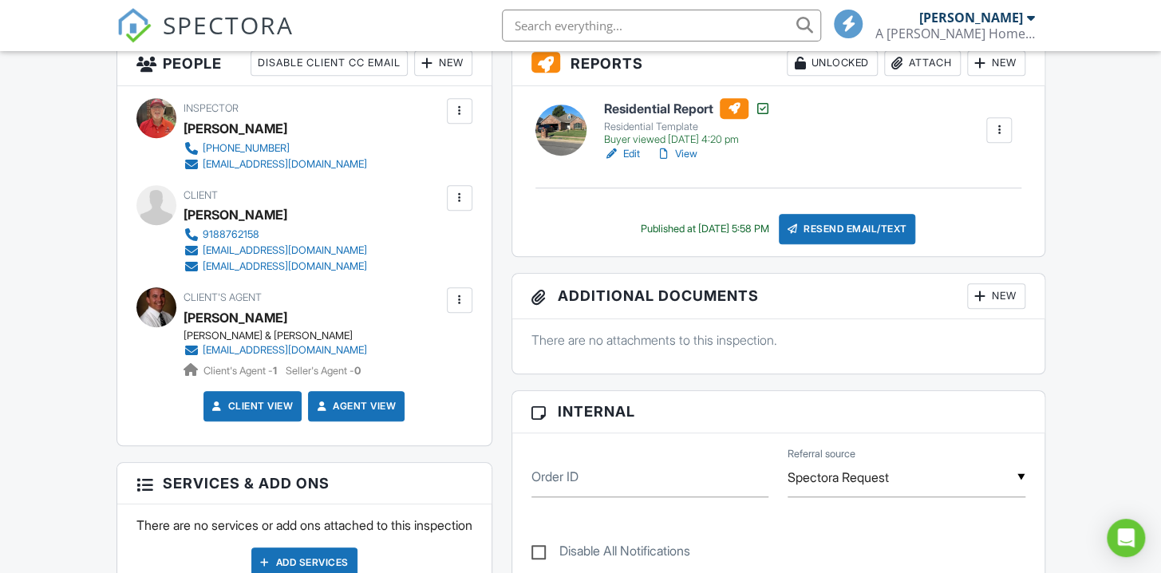
scroll to position [383, 0]
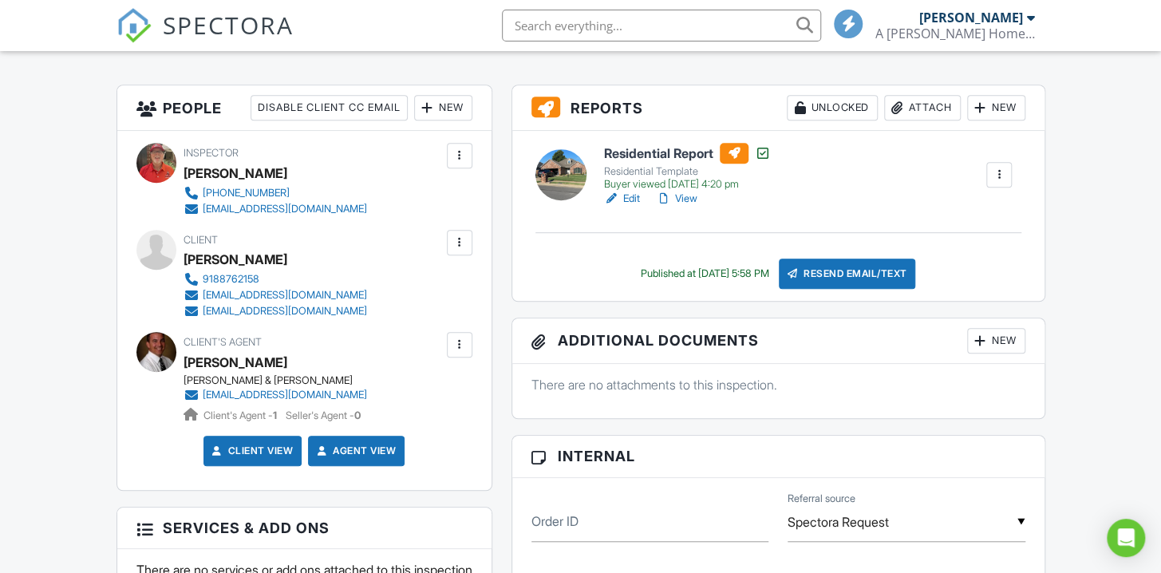
click at [563, 172] on div at bounding box center [561, 174] width 51 height 51
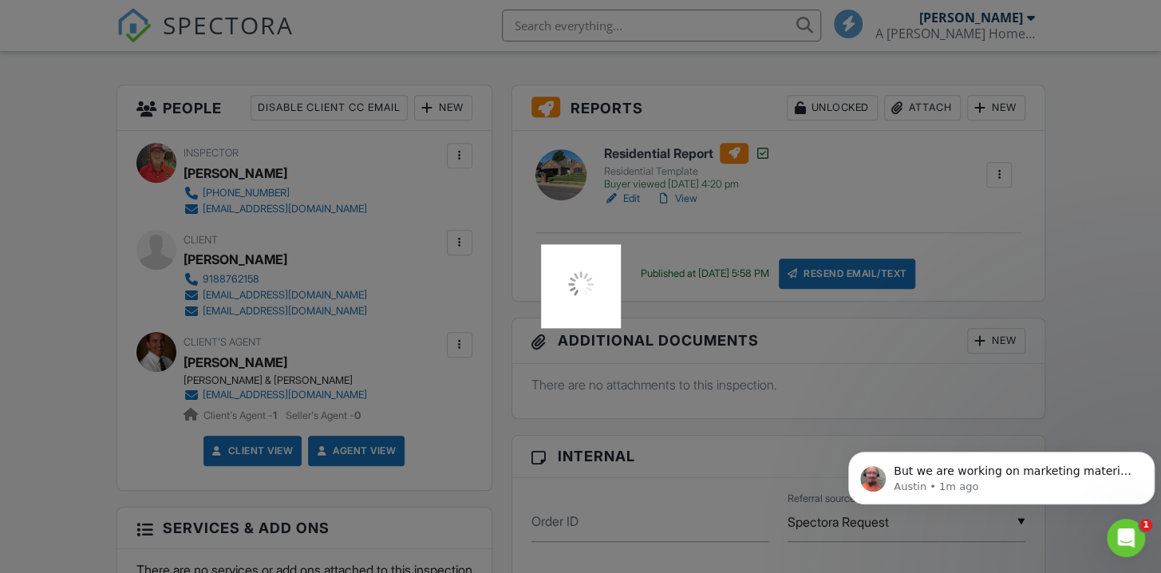
scroll to position [0, 0]
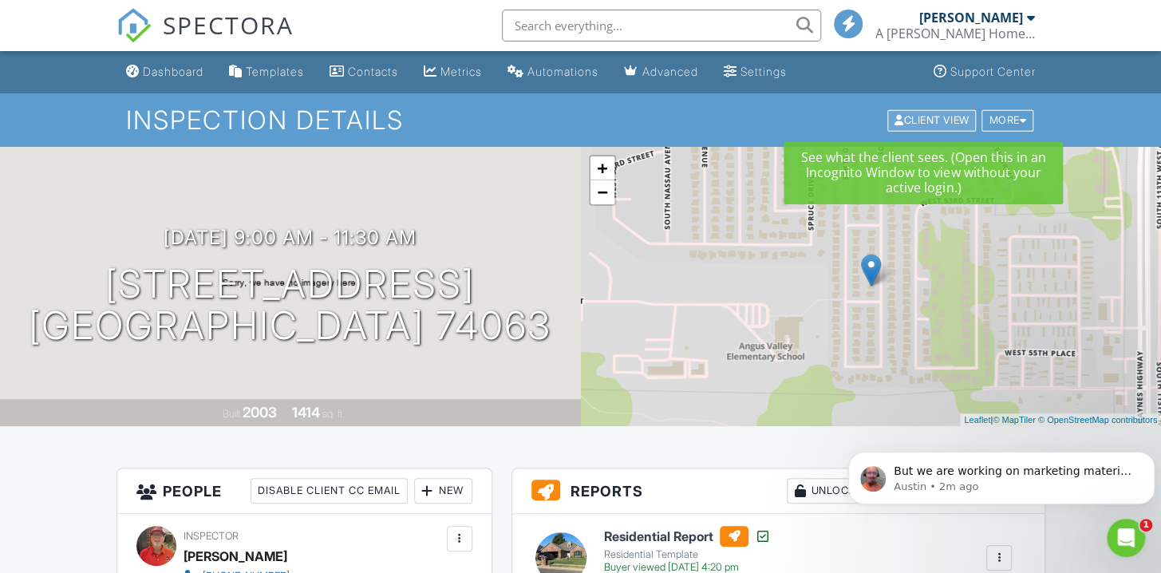
click at [916, 120] on div "Client View" at bounding box center [932, 120] width 89 height 22
